Goal: Information Seeking & Learning: Learn about a topic

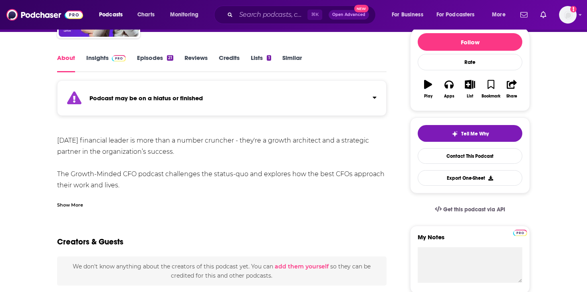
scroll to position [86, 0]
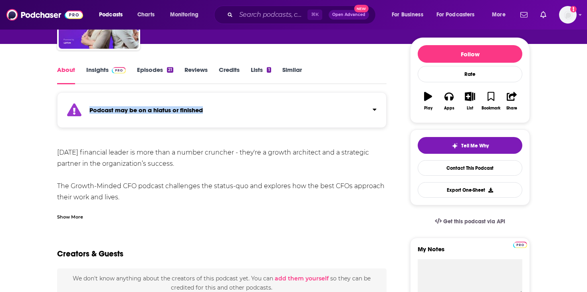
drag, startPoint x: 198, startPoint y: 111, endPoint x: 87, endPoint y: 111, distance: 111.0
click at [87, 111] on div "Podcast may be on a hiatus or finished" at bounding box center [221, 110] width 329 height 36
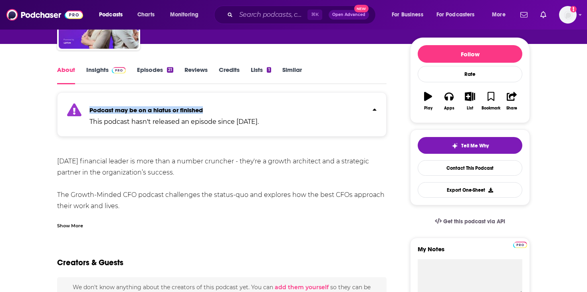
copy strong "Podcast may be on a hiatus or finished"
click at [100, 72] on link "Insights" at bounding box center [106, 75] width 40 height 18
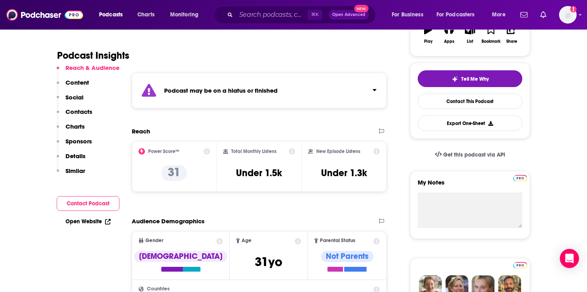
scroll to position [157, 0]
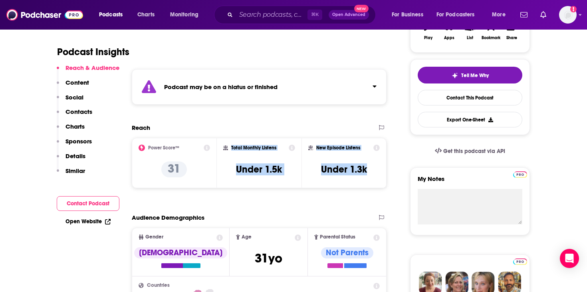
drag, startPoint x: 230, startPoint y: 147, endPoint x: 369, endPoint y: 172, distance: 141.6
click at [369, 172] on div "Power Score™ 31 Total Monthly Listens Under 1.5k New Episode Listens Under 1.3k" at bounding box center [259, 163] width 255 height 50
copy div "Total Monthly Listens Under 1.5k New Episode Listens Under 1.3k"
